Goal: Contribute content: Contribute content

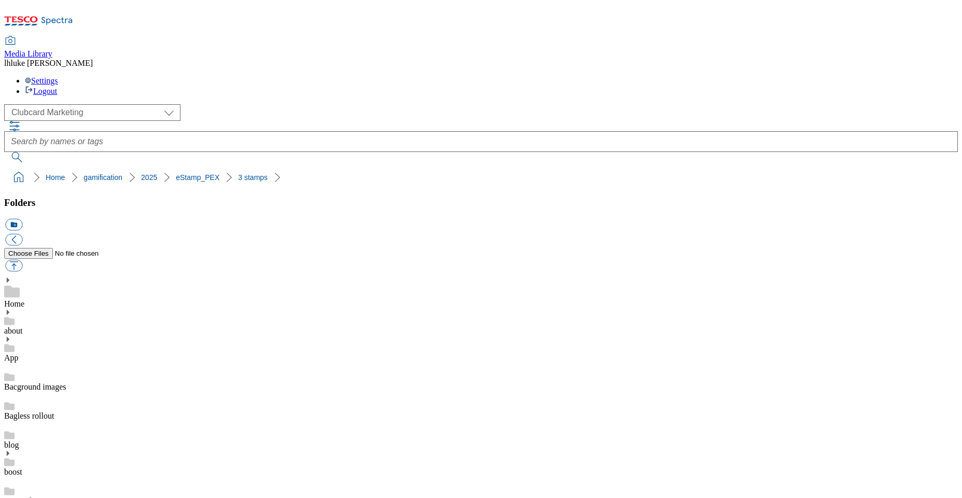
scroll to position [328, 0]
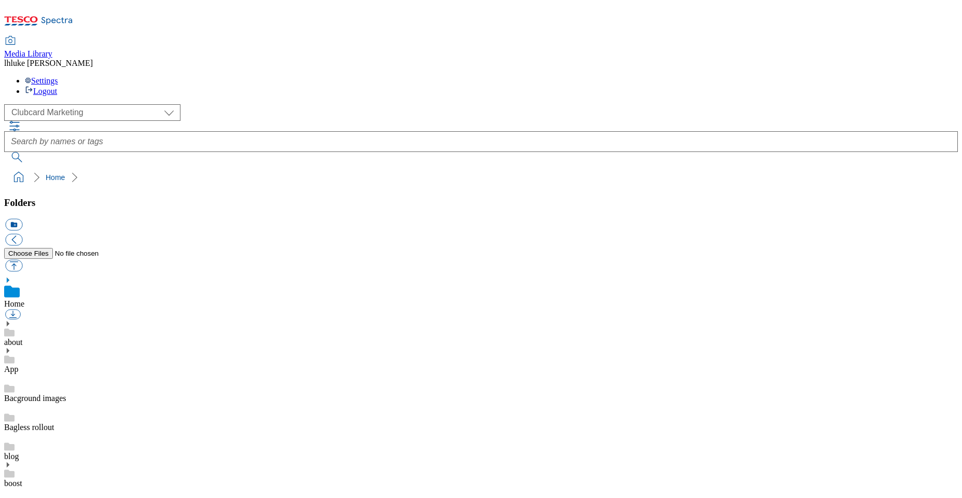
scroll to position [278, 0]
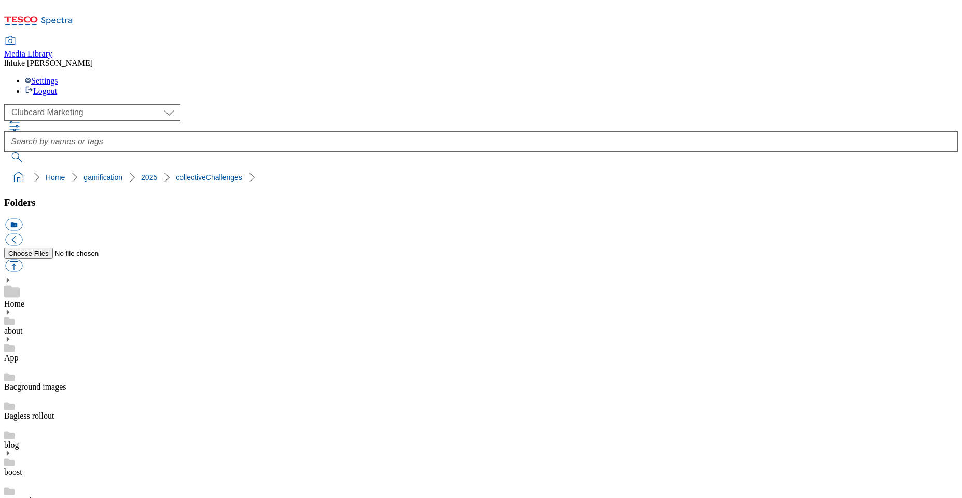
scroll to position [443, 0]
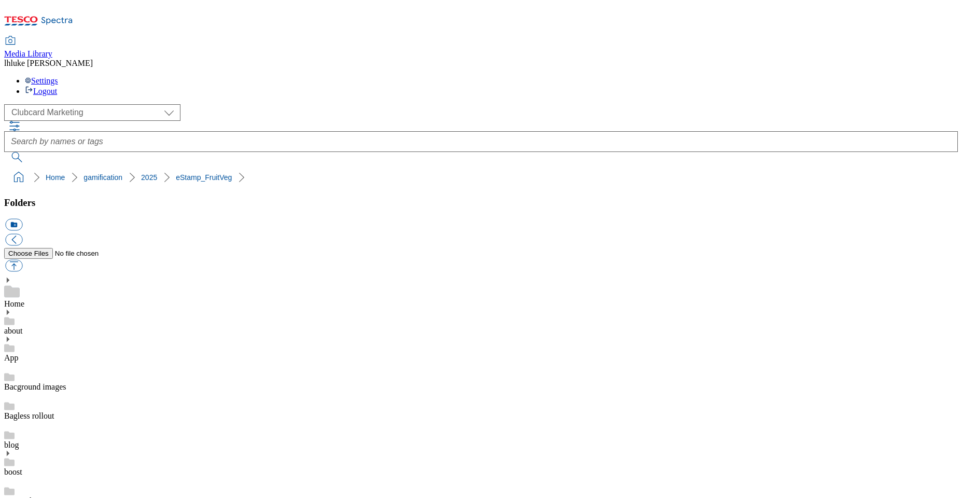
click at [22, 219] on button "icon_new_folder" at bounding box center [13, 225] width 17 height 12
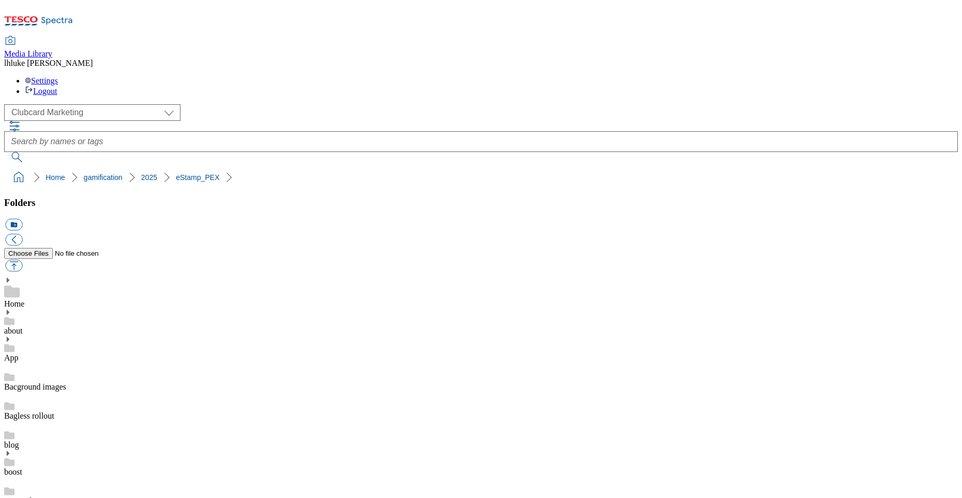
type input "Leanplum"
click at [22, 260] on button "button" at bounding box center [13, 266] width 17 height 12
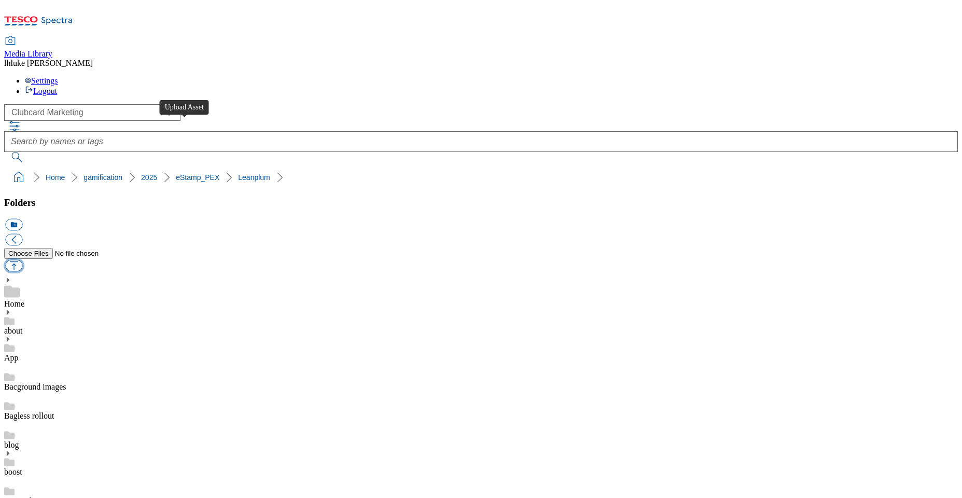
type input "C:\fakepath\eStamps-PEX-Leanplum.jpg"
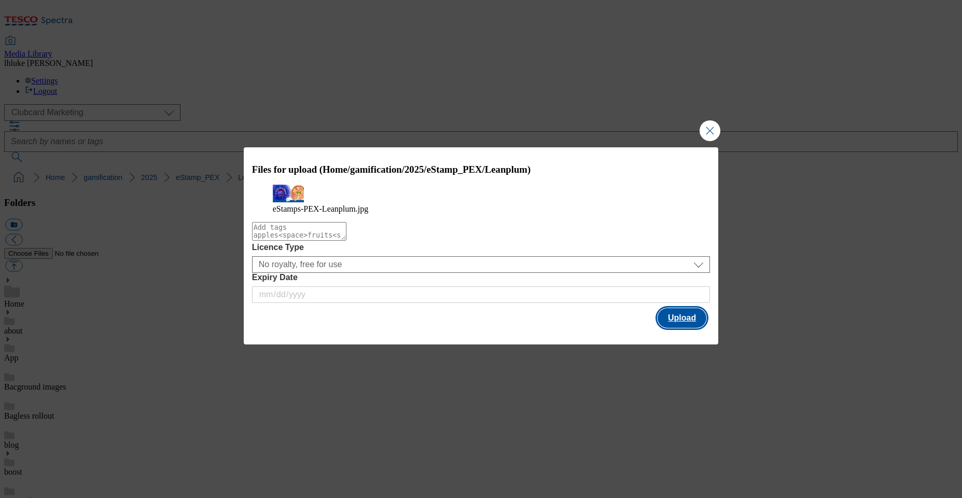
click at [690, 328] on button "Upload" at bounding box center [682, 318] width 49 height 20
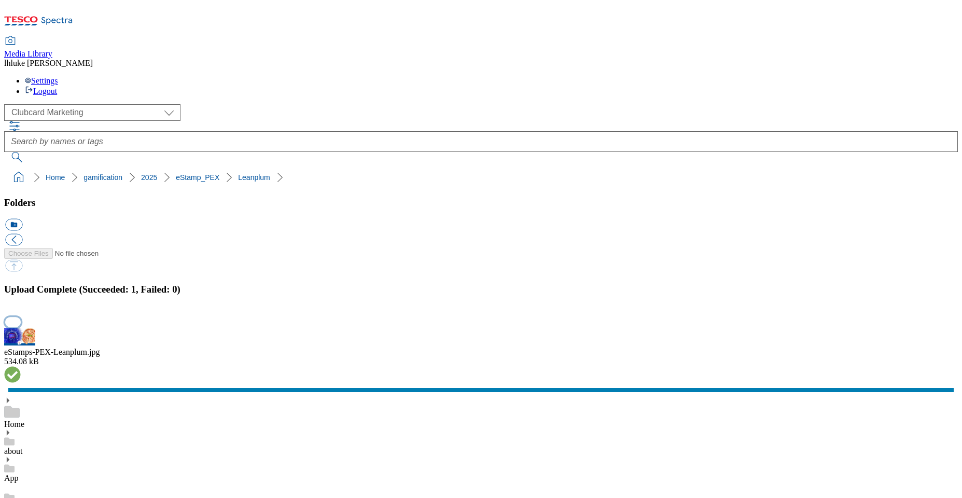
click at [21, 317] on button "button" at bounding box center [13, 322] width 16 height 10
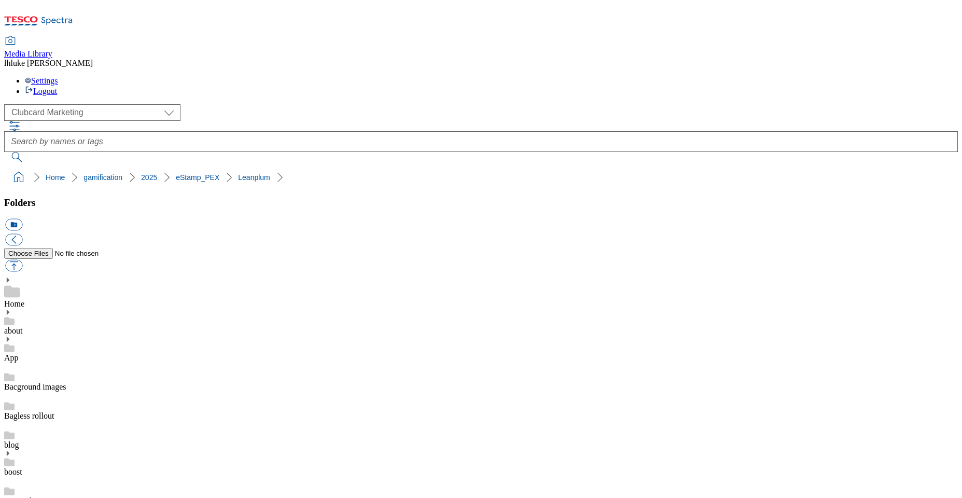
click at [22, 260] on button "button" at bounding box center [13, 266] width 17 height 12
type input "C:\fakepath\eStamps-PEX-Leanplum.jpg"
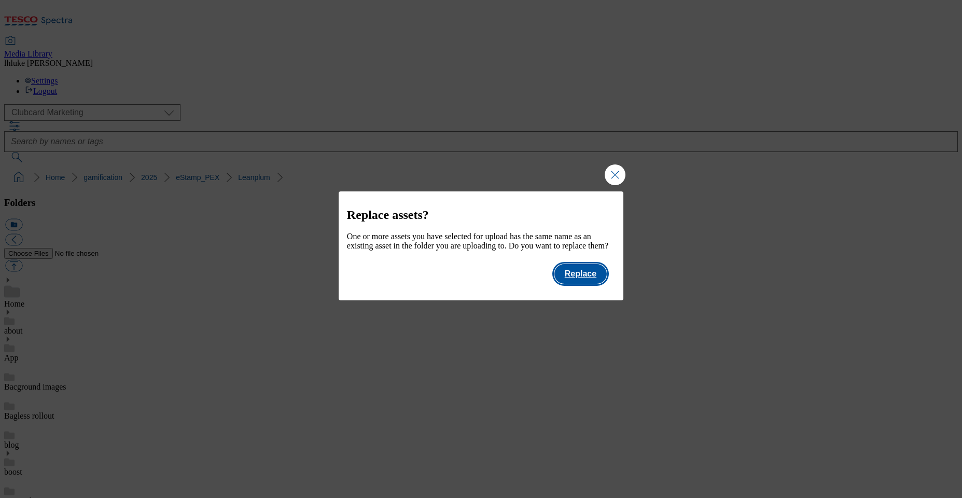
click at [590, 284] on button "Replace" at bounding box center [580, 274] width 52 height 20
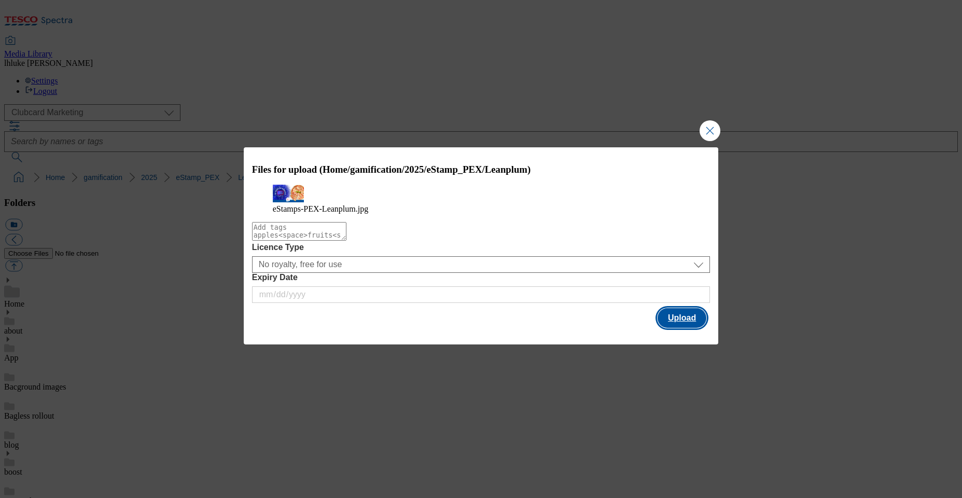
click at [686, 328] on button "Upload" at bounding box center [682, 318] width 49 height 20
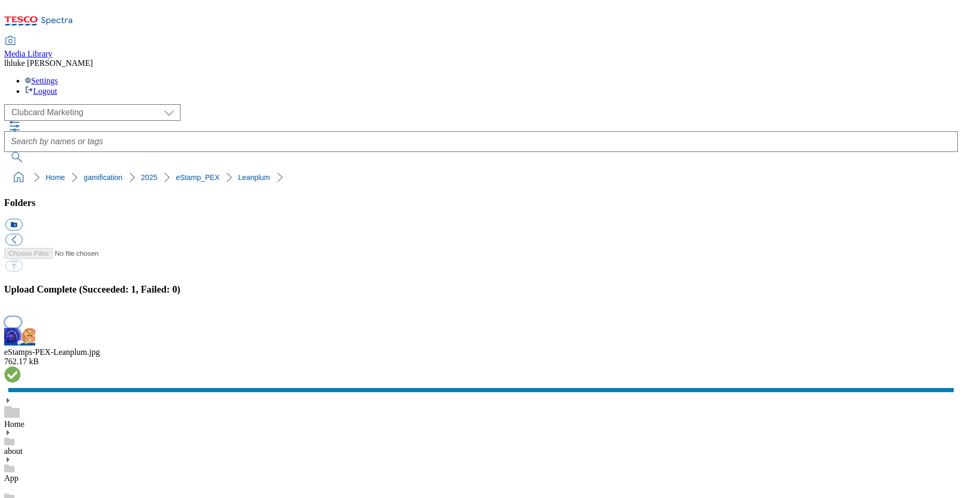
click at [21, 317] on button "button" at bounding box center [13, 322] width 16 height 10
